Goal: Navigation & Orientation: Find specific page/section

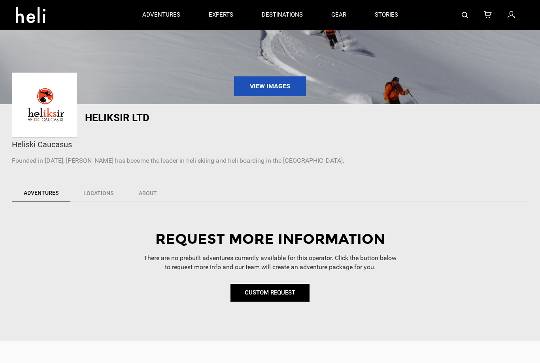
scroll to position [42, 0]
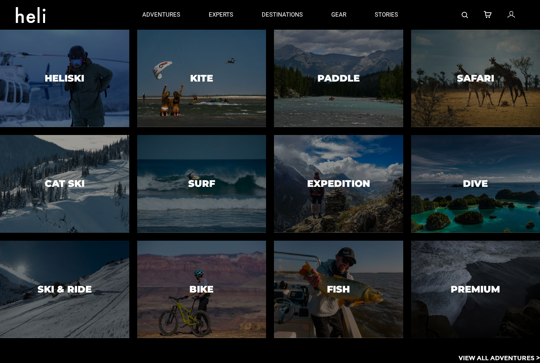
click at [52, 79] on h3 "Heliski" at bounding box center [65, 78] width 40 height 10
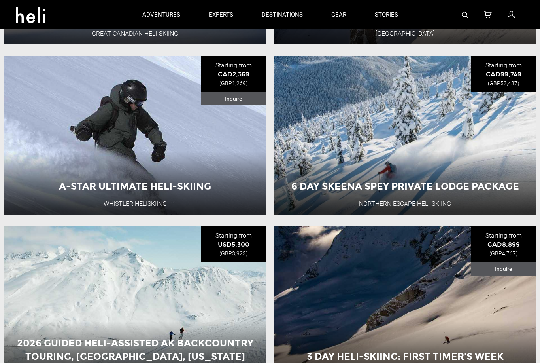
scroll to position [404, 0]
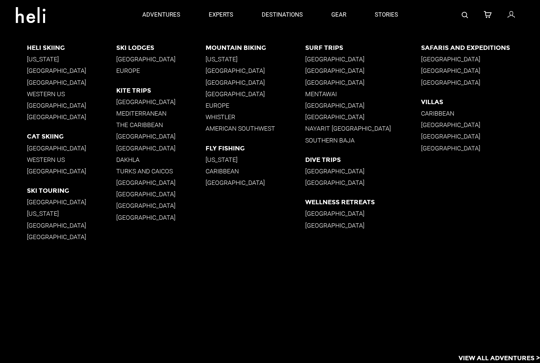
click at [130, 70] on p "Europe" at bounding box center [160, 71] width 89 height 8
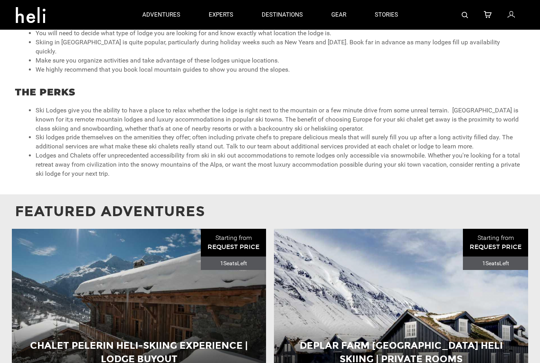
scroll to position [436, 0]
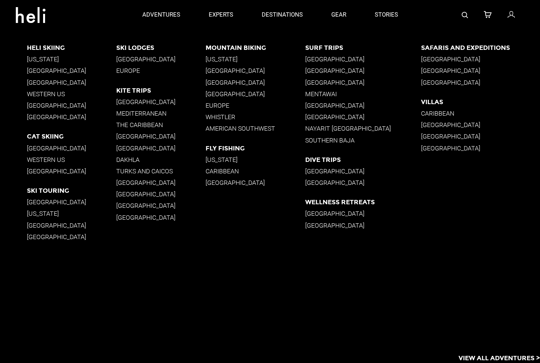
click at [464, 13] on img at bounding box center [465, 15] width 6 height 6
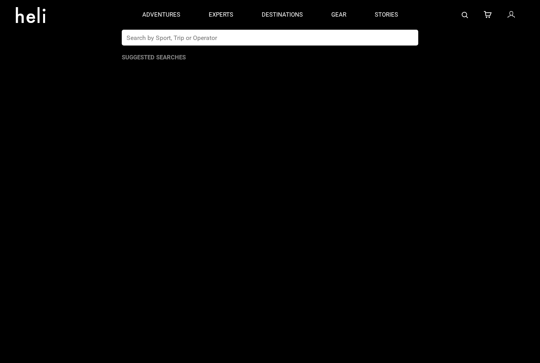
scroll to position [0, 0]
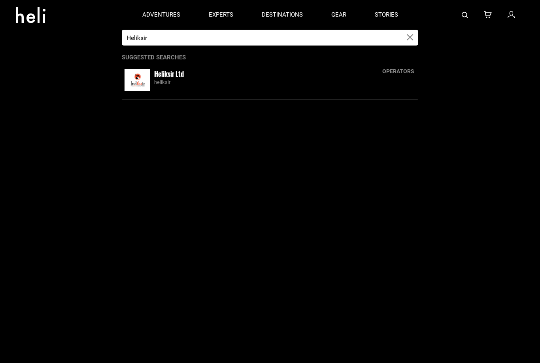
type input "Heliksir"
click at [140, 75] on img at bounding box center [138, 80] width 26 height 22
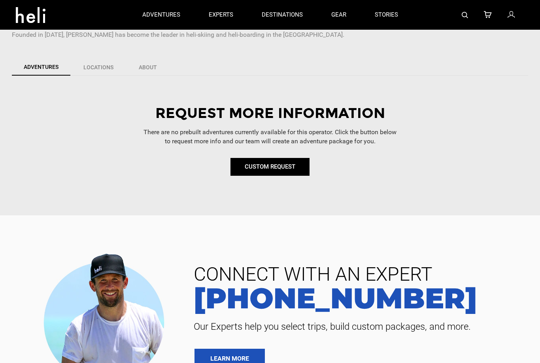
scroll to position [169, 0]
click at [101, 70] on link "Locations" at bounding box center [98, 67] width 55 height 17
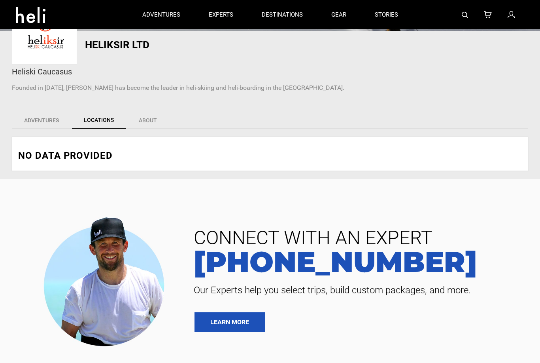
scroll to position [0, 0]
